Goal: Task Accomplishment & Management: Manage account settings

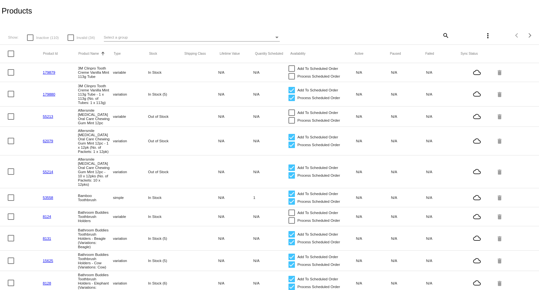
click at [72, 39] on div at bounding box center [71, 37] width 6 height 6
click at [71, 41] on input "Invalid (34)" at bounding box center [70, 41] width 0 height 0
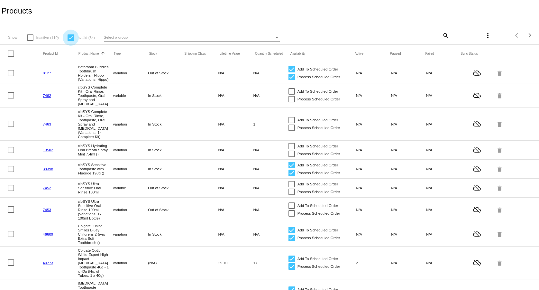
click at [73, 38] on div at bounding box center [71, 37] width 6 height 6
click at [71, 41] on input "Invalid (34)" at bounding box center [70, 41] width 0 height 0
checkbox input "false"
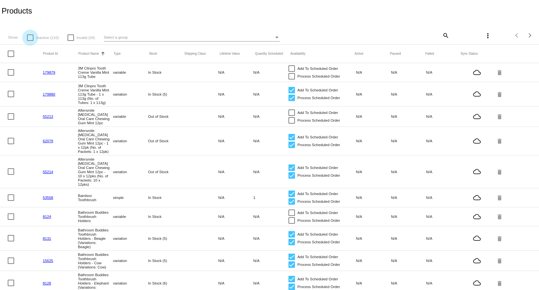
click at [30, 40] on div at bounding box center [30, 37] width 6 height 6
click at [30, 41] on input "Inactive (110)" at bounding box center [30, 41] width 0 height 0
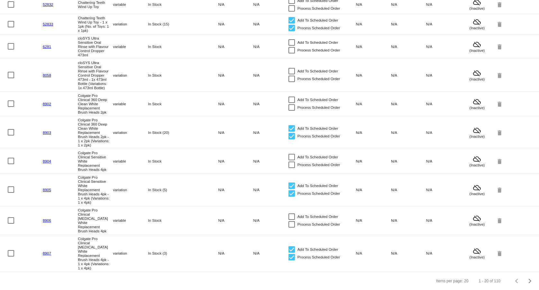
scroll to position [351, 0]
click at [527, 283] on div "Next page" at bounding box center [529, 281] width 5 height 5
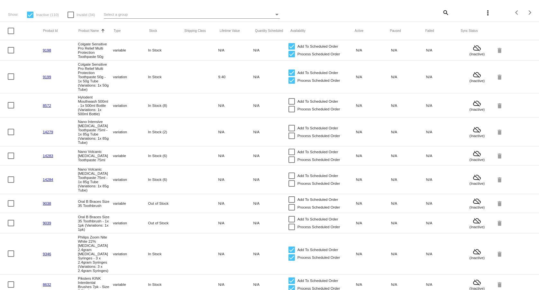
scroll to position [0, 0]
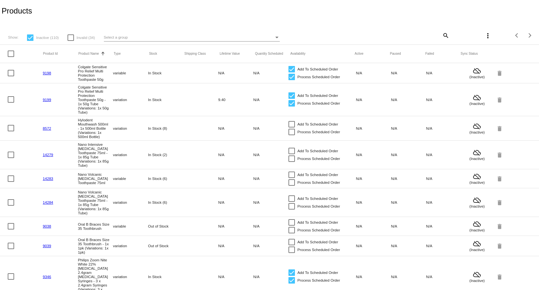
click at [29, 37] on div at bounding box center [30, 37] width 6 height 6
click at [30, 41] on input "Inactive (110)" at bounding box center [30, 41] width 0 height 0
checkbox input "false"
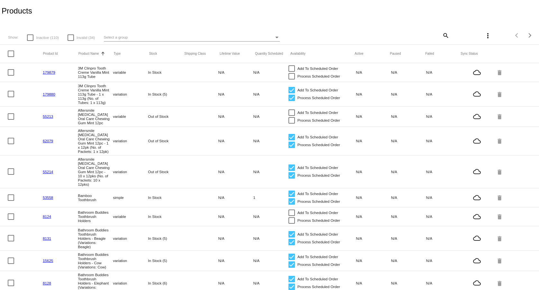
click at [484, 37] on mat-icon "more_vert" at bounding box center [488, 36] width 8 height 8
click at [352, 30] on div at bounding box center [269, 145] width 539 height 290
